Goal: Complete application form

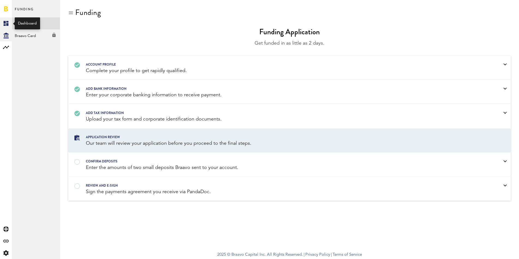
click at [10, 25] on link "Created with Sketch." at bounding box center [6, 23] width 12 height 12
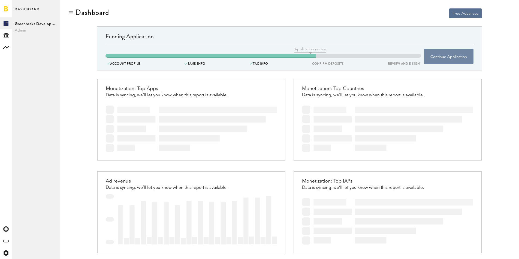
click at [446, 52] on button "Continue Application" at bounding box center [449, 56] width 50 height 15
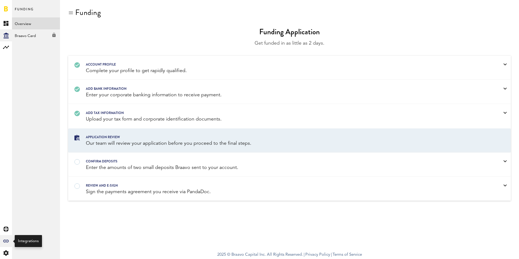
click at [6, 242] on icon at bounding box center [5, 241] width 5 height 3
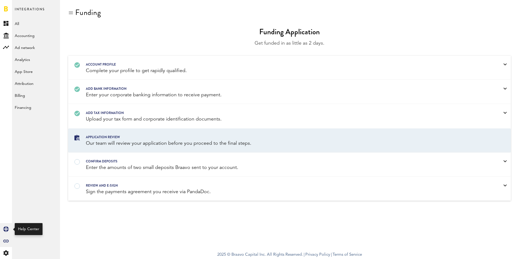
click at [5, 231] on icon at bounding box center [5, 229] width 5 height 5
click at [10, 241] on div "Created with Sketch." at bounding box center [6, 241] width 12 height 12
click at [43, 37] on link "Accounting" at bounding box center [36, 35] width 48 height 12
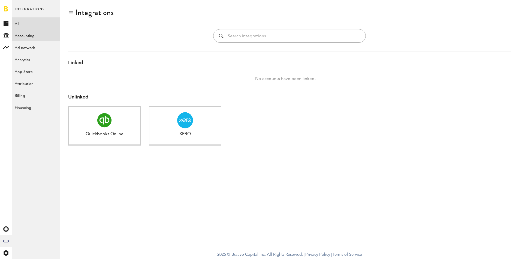
click at [39, 25] on link "All" at bounding box center [36, 23] width 48 height 12
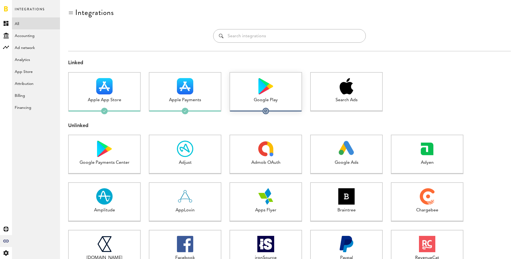
click at [263, 113] on div "1" at bounding box center [265, 111] width 7 height 7
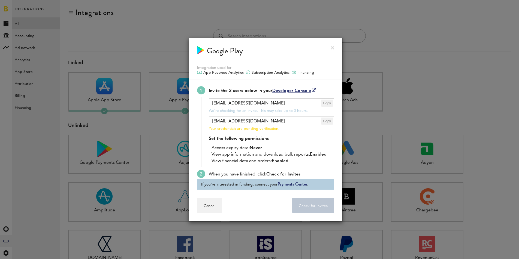
click at [295, 186] on link "Payments Center" at bounding box center [292, 184] width 30 height 6
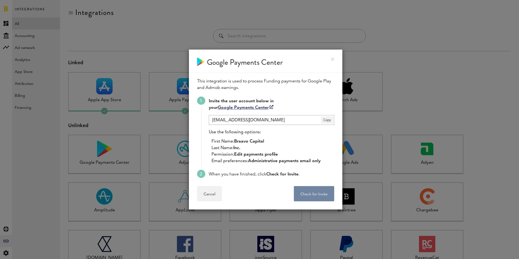
drag, startPoint x: 308, startPoint y: 196, endPoint x: 285, endPoint y: 121, distance: 77.8
click at [285, 121] on div "Google Payments Center This integration is used to process Funding payments for…" at bounding box center [266, 129] width 154 height 161
click at [259, 108] on link "Google Payments Center" at bounding box center [246, 108] width 56 height 4
click at [141, 58] on div at bounding box center [259, 129] width 519 height 259
